Goal: Task Accomplishment & Management: Use online tool/utility

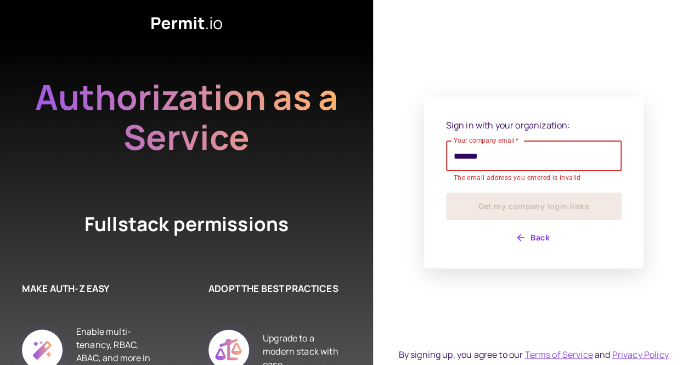
type input "*******"
click at [520, 238] on icon "button" at bounding box center [521, 237] width 7 height 7
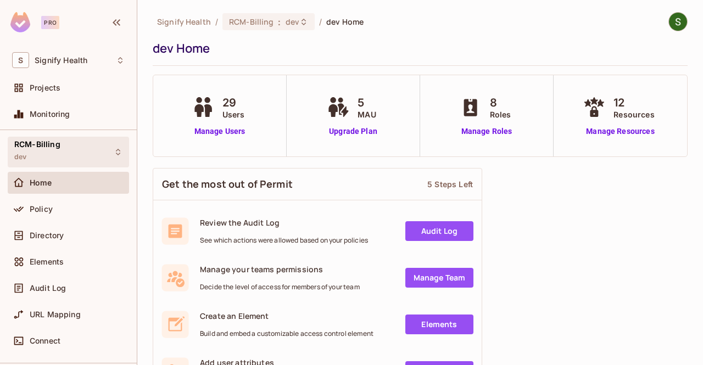
click at [44, 150] on div "RCM-Billing dev" at bounding box center [37, 152] width 46 height 24
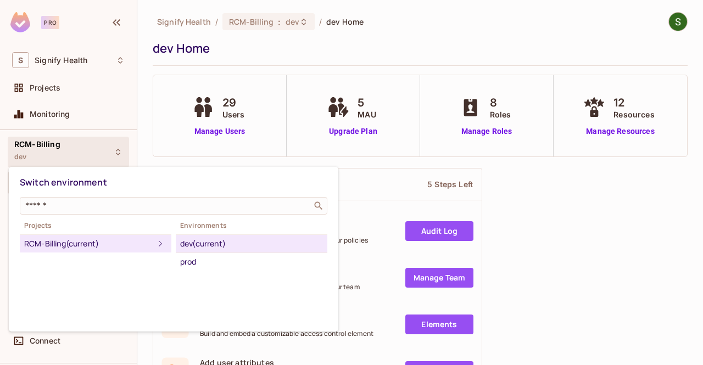
click at [586, 252] on div at bounding box center [351, 182] width 703 height 365
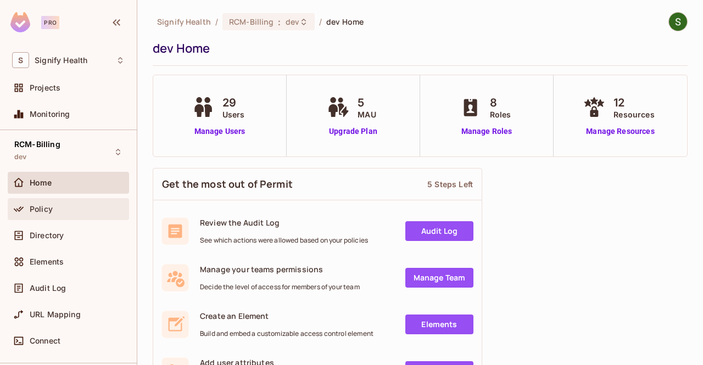
click at [30, 212] on span "Policy" at bounding box center [41, 209] width 23 height 9
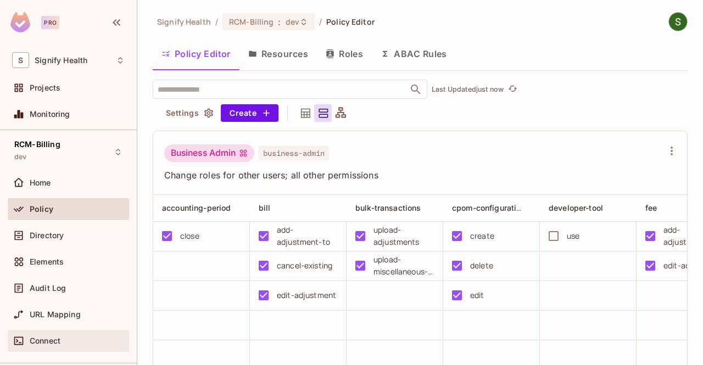
click at [53, 340] on span "Connect" at bounding box center [45, 341] width 31 height 9
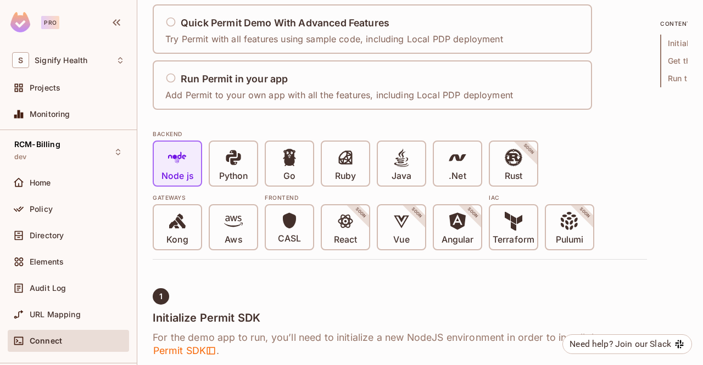
scroll to position [155, 0]
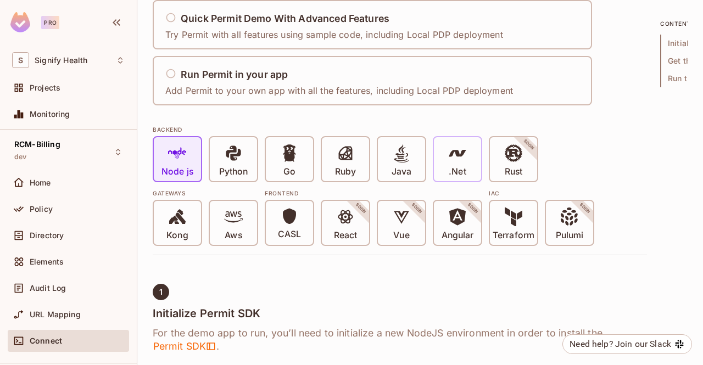
click at [469, 177] on div ".Net" at bounding box center [457, 159] width 47 height 44
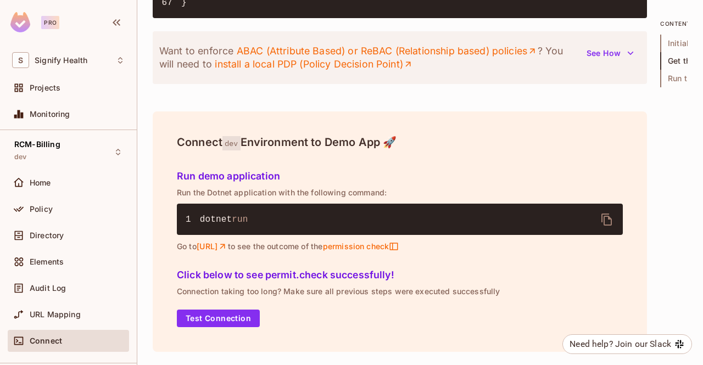
scroll to position [1691, 0]
click at [236, 318] on button "Test Connection" at bounding box center [218, 319] width 83 height 18
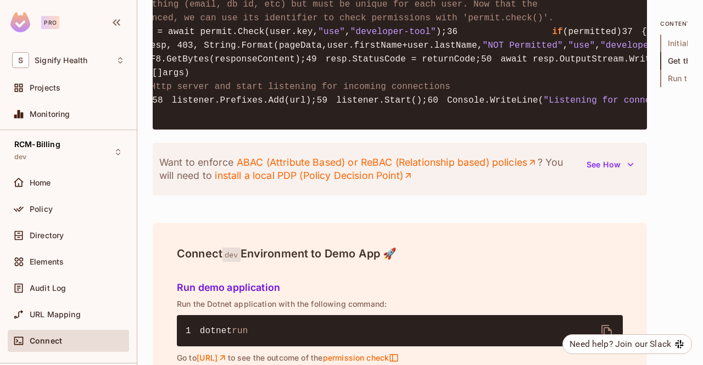
scroll to position [0, 300]
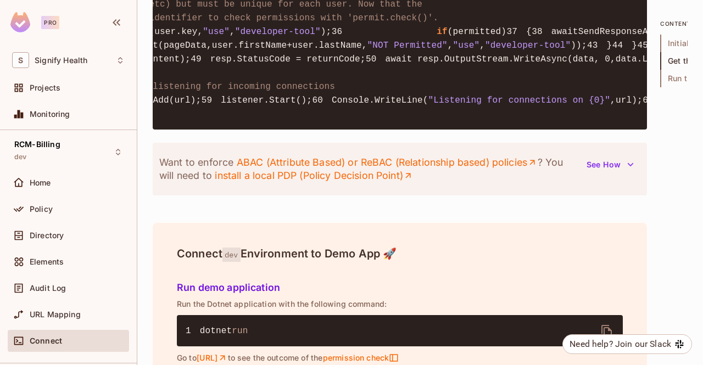
drag, startPoint x: 369, startPoint y: 224, endPoint x: 544, endPoint y: 222, distance: 175.1
copy span "permit_key_Vb40KFa71nJIeR25O8Gnm3JmoYfqgSgkPoPSCZPN6AZQ80xNrMhjn7MnGfSJHaDGWI8T…"
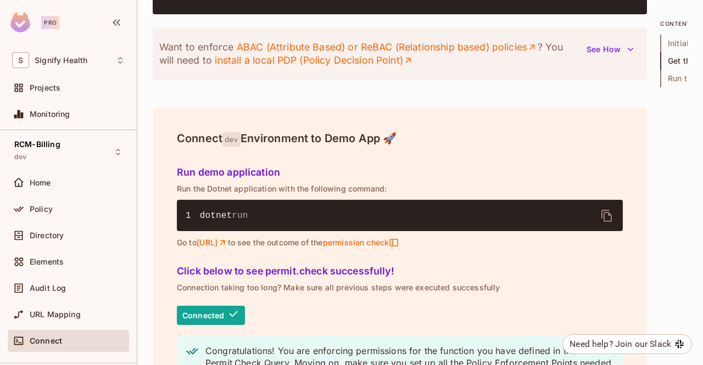
scroll to position [0, 289]
drag, startPoint x: 346, startPoint y: 264, endPoint x: 158, endPoint y: 264, distance: 187.7
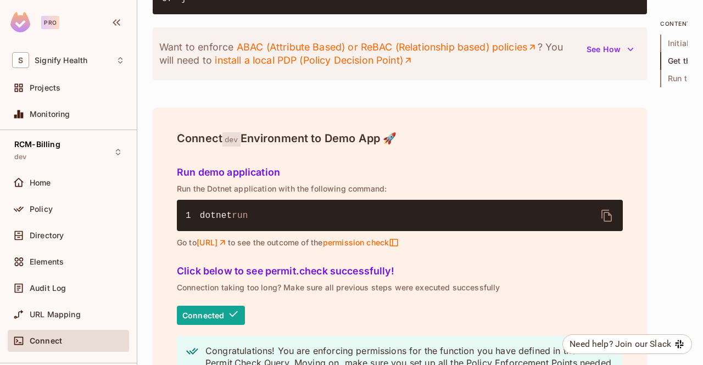
drag, startPoint x: 430, startPoint y: 144, endPoint x: 285, endPoint y: 148, distance: 145.0
copy span "https://cloudpdp.api.permit.io"
